Goal: Find specific page/section: Find specific page/section

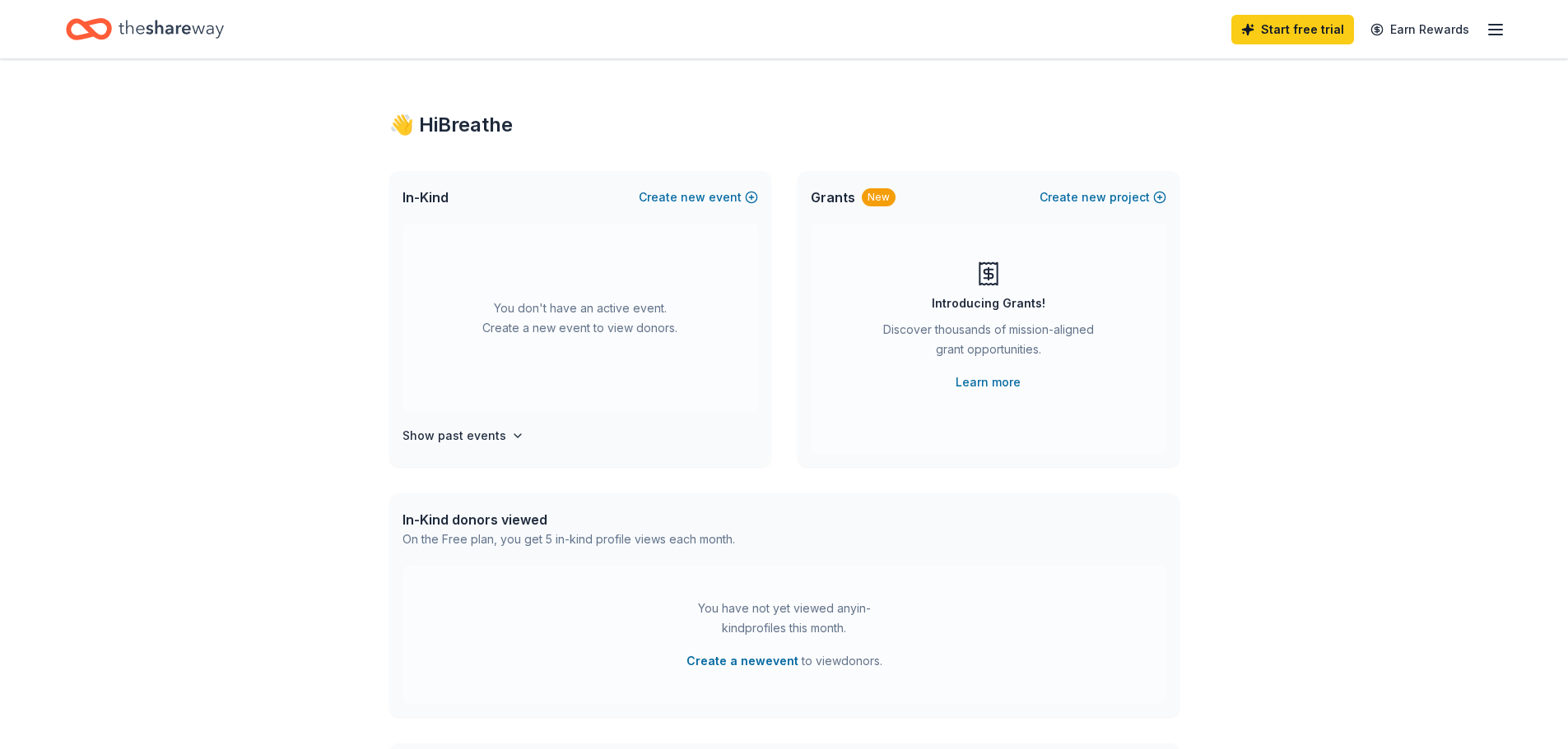
click at [1503, 24] on icon "button" at bounding box center [1495, 29] width 20 height 20
click at [1297, 129] on link "Account" at bounding box center [1298, 127] width 52 height 16
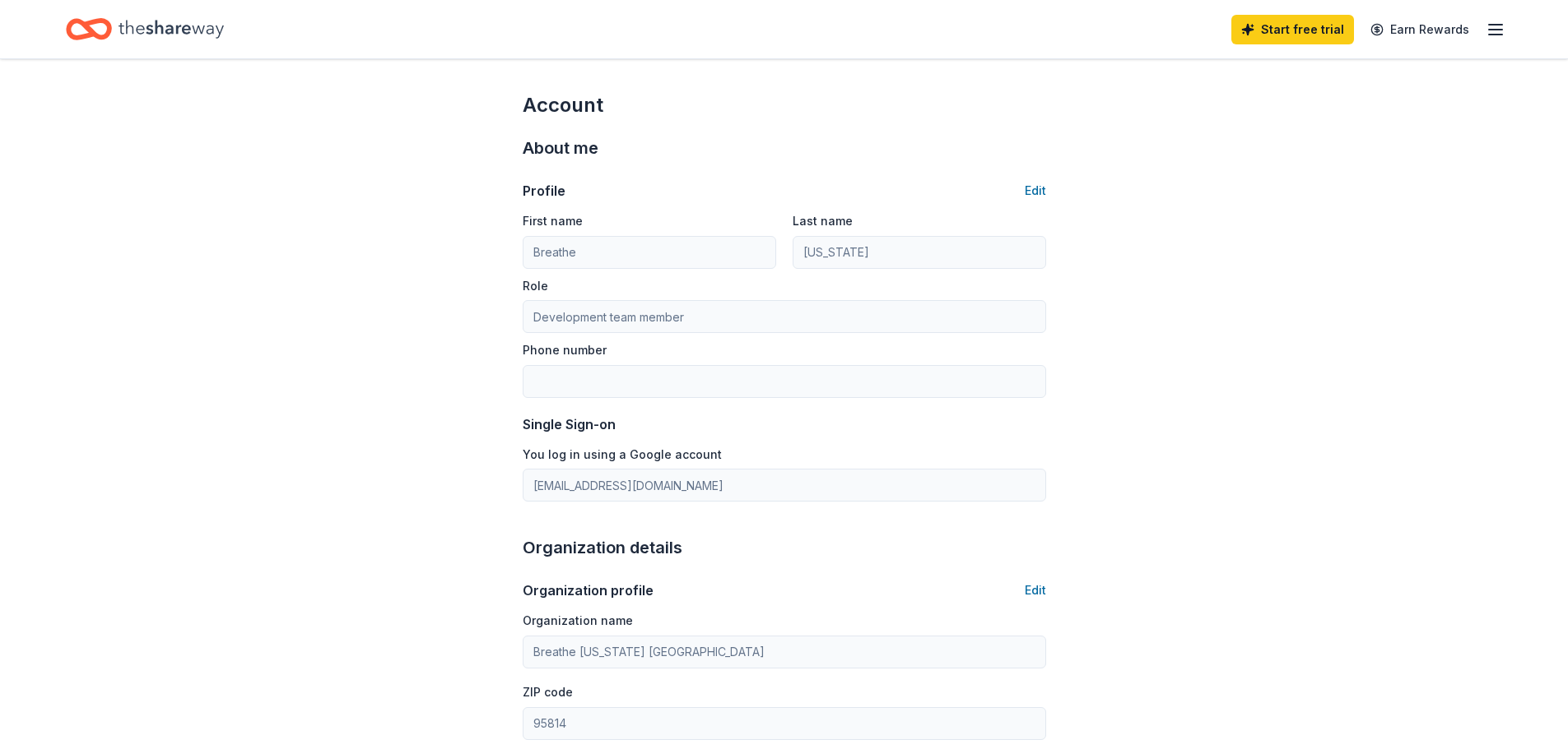
click at [171, 22] on icon "Home" at bounding box center [171, 28] width 105 height 34
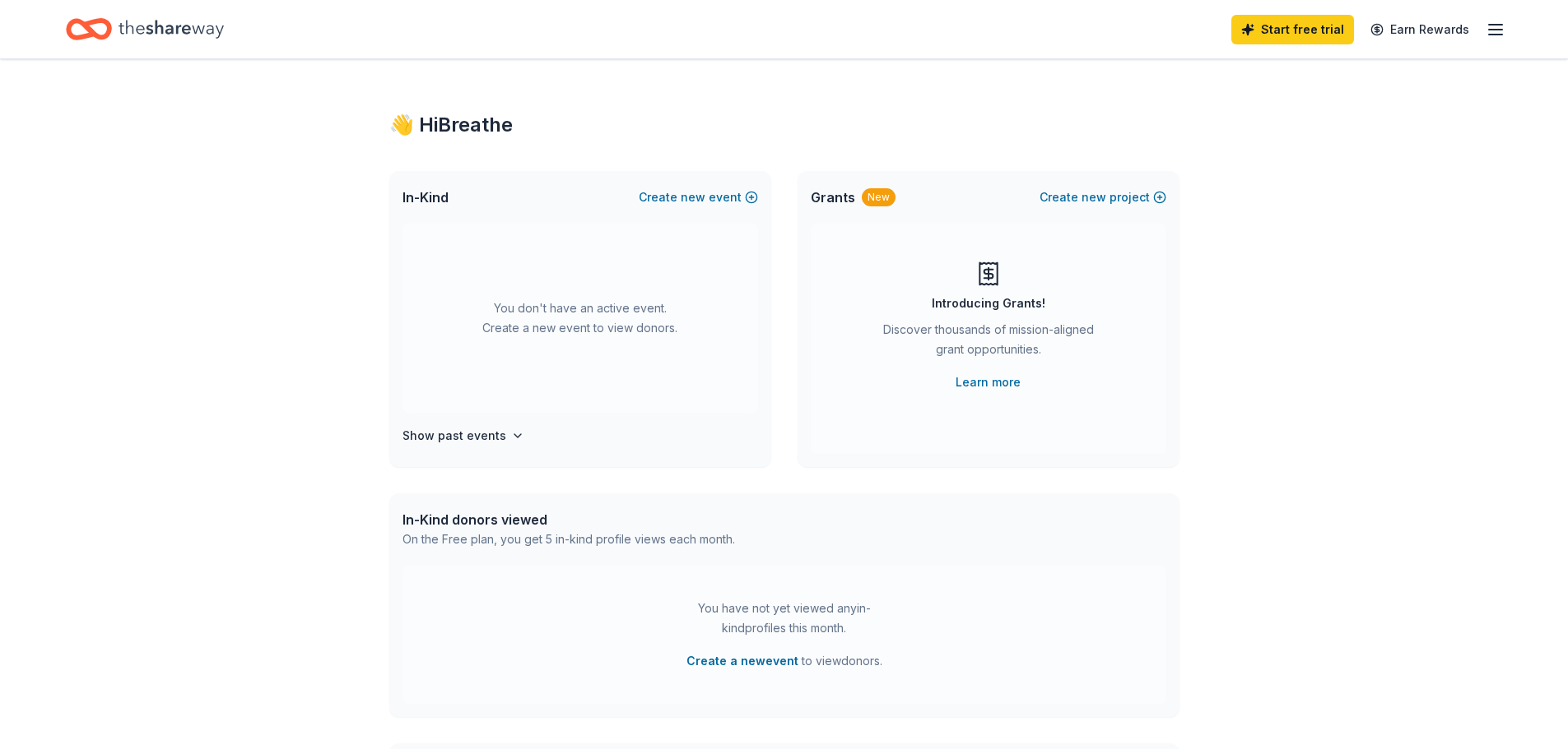
click at [1494, 29] on line "button" at bounding box center [1495, 29] width 13 height 0
click at [1329, 78] on div "[EMAIL_ADDRESS][DOMAIN_NAME]" at bounding box center [1381, 86] width 219 height 20
click at [825, 195] on span "Grants" at bounding box center [832, 197] width 44 height 20
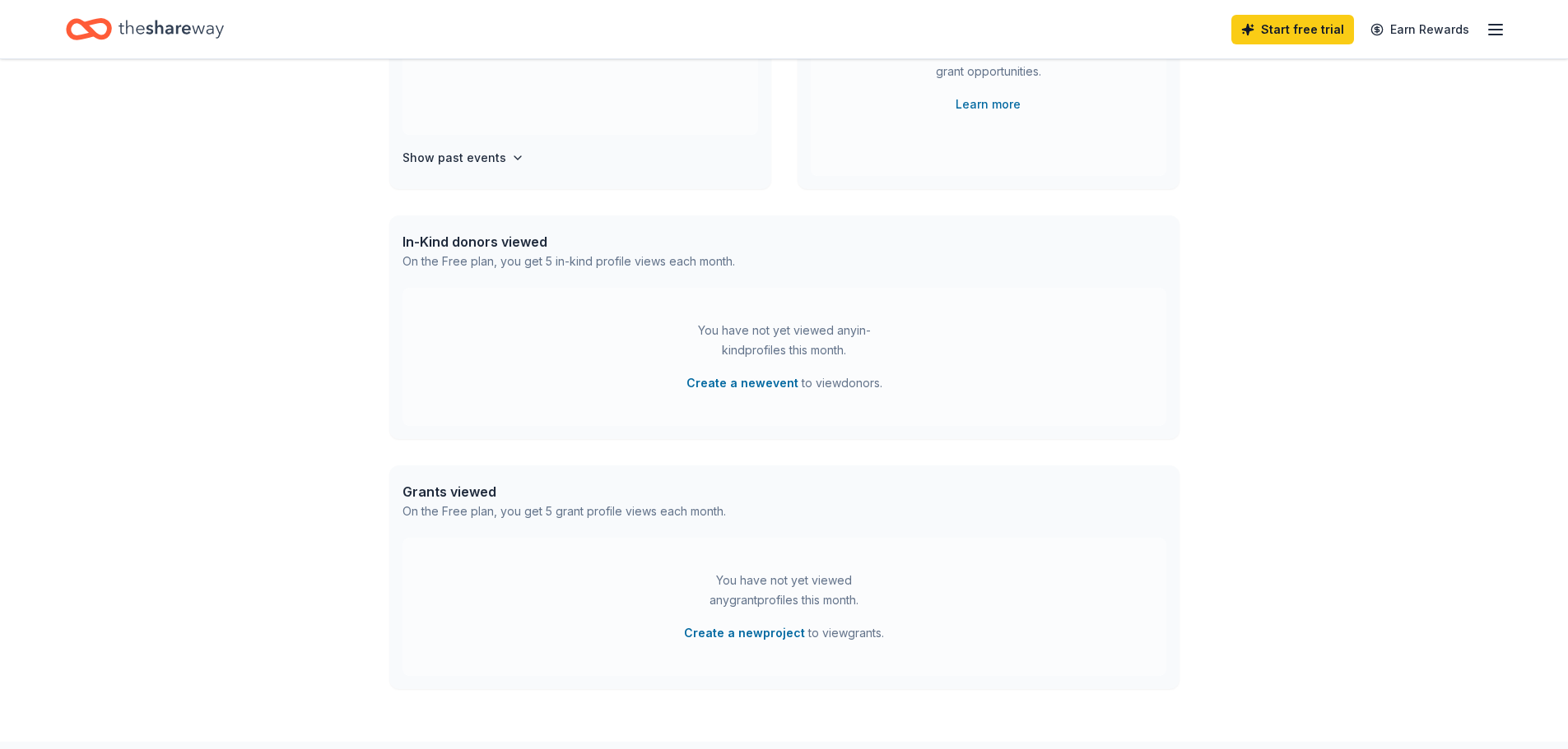
scroll to position [306, 0]
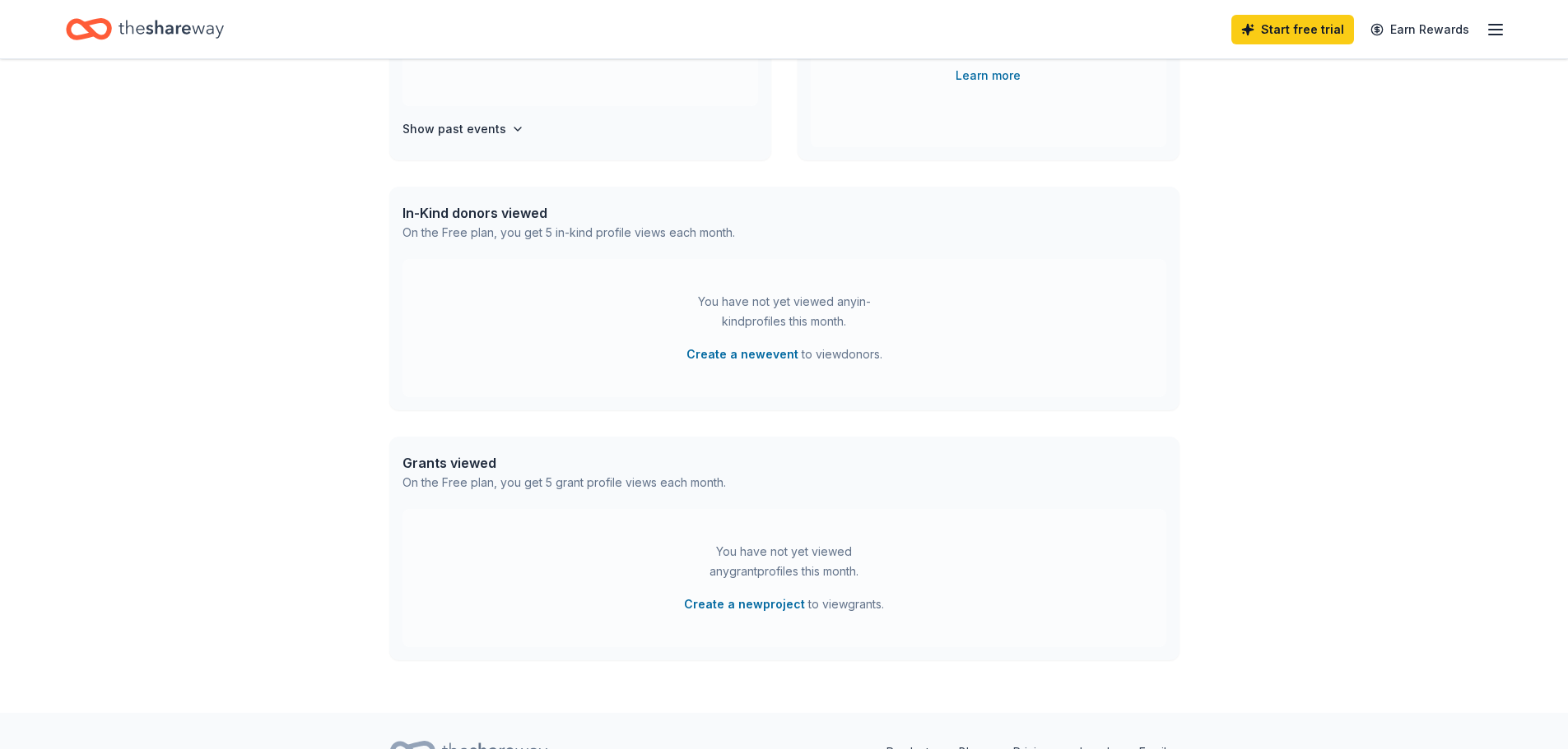
click at [771, 541] on div "You have not yet viewed any grant profiles this month. Create a new project to …" at bounding box center [784, 578] width 763 height 138
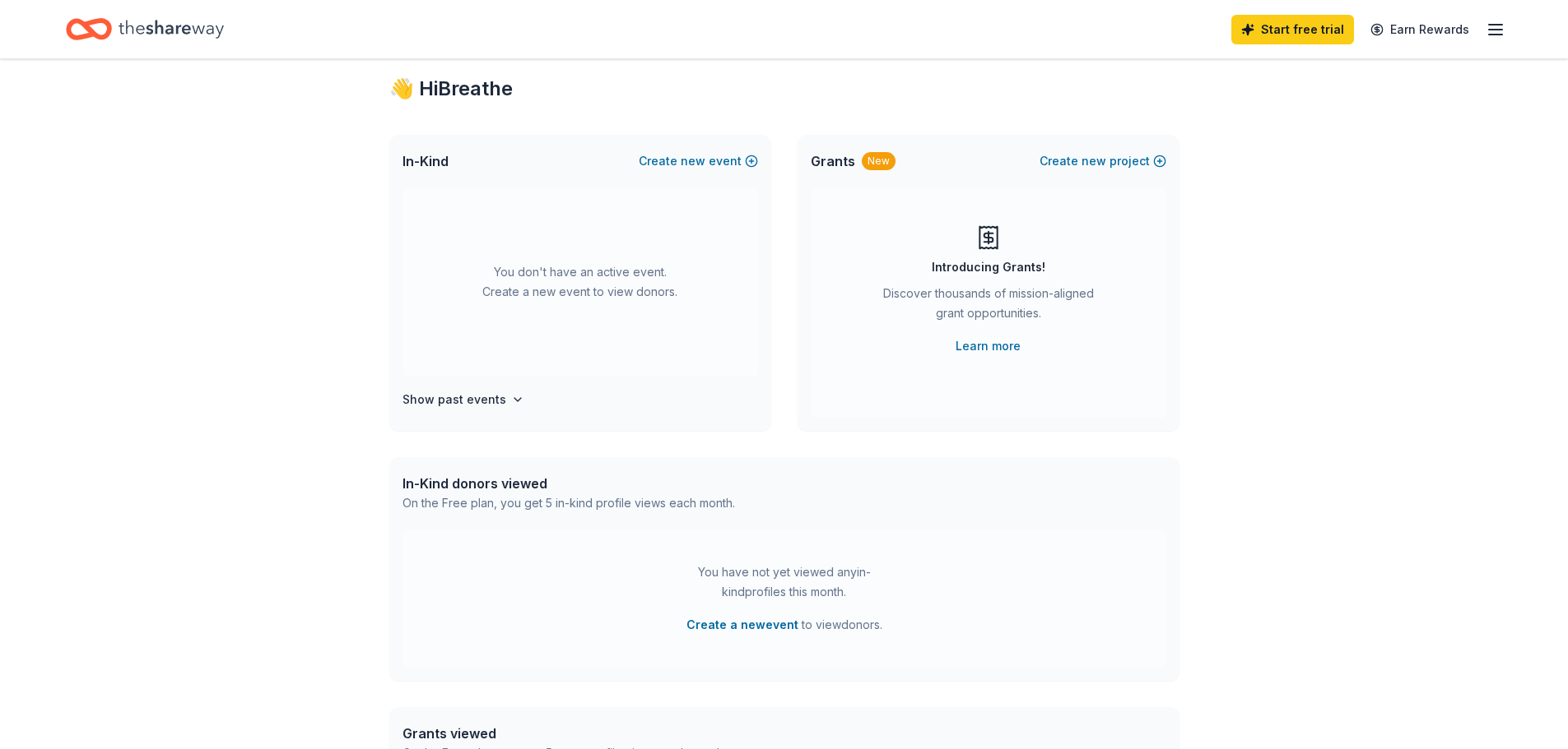
scroll to position [0, 0]
